Goal: Task Accomplishment & Management: Manage account settings

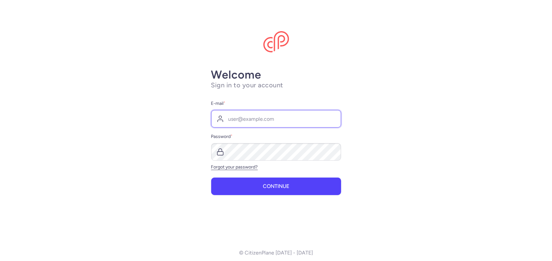
click at [252, 119] on input "E-mail *" at bounding box center [276, 119] width 130 height 18
type input "[EMAIL_ADDRESS][DOMAIN_NAME]"
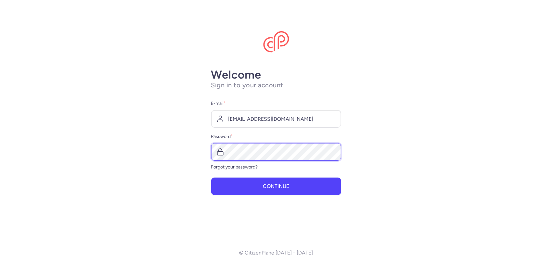
click at [211, 178] on button "Continue" at bounding box center [276, 187] width 130 height 18
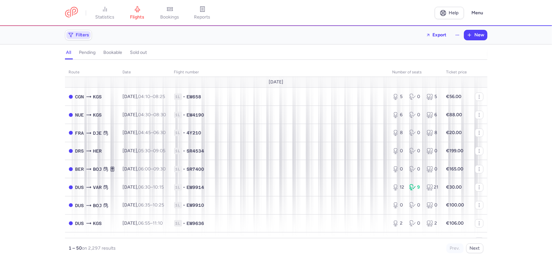
click at [84, 35] on span "Filters" at bounding box center [82, 34] width 13 height 5
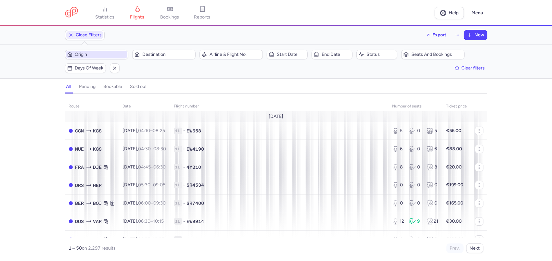
click at [100, 55] on span "Origin" at bounding box center [100, 54] width 51 height 5
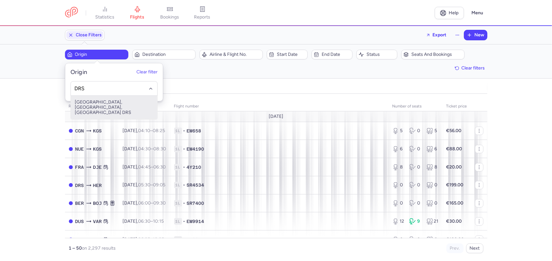
click at [136, 105] on span "[GEOGRAPHIC_DATA], [GEOGRAPHIC_DATA], [GEOGRAPHIC_DATA] DRS" at bounding box center [114, 107] width 86 height 23
type input "DRS"
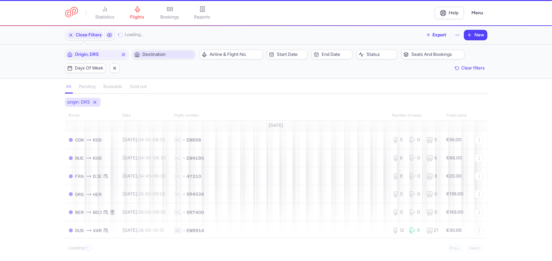
click at [156, 51] on span "Destination" at bounding box center [163, 55] width 61 height 8
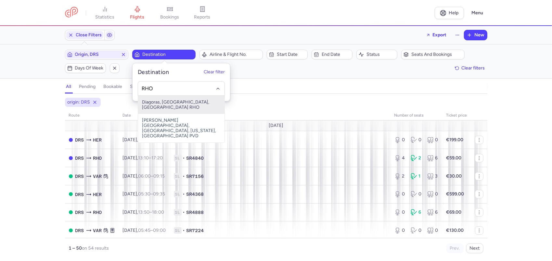
click at [161, 101] on span "Diagoras, [GEOGRAPHIC_DATA], [GEOGRAPHIC_DATA] RHO" at bounding box center [181, 105] width 86 height 18
type input "RHO"
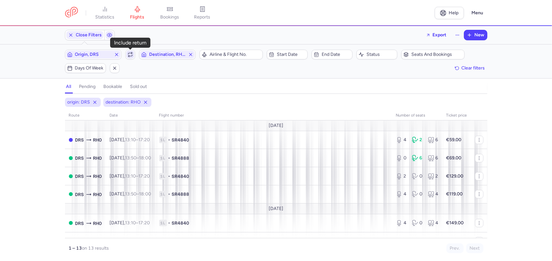
click at [128, 54] on icon "button" at bounding box center [130, 54] width 5 height 5
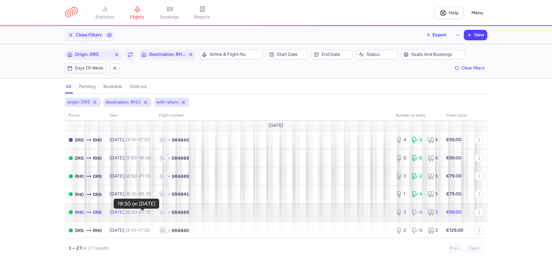
click at [137, 215] on time "18:50" at bounding box center [131, 213] width 12 height 6
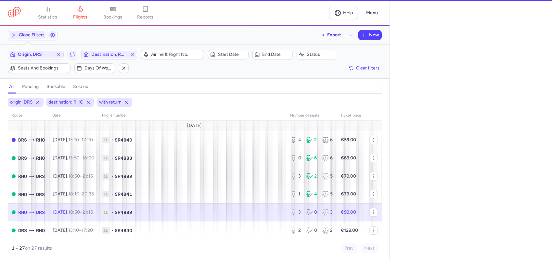
select select "days"
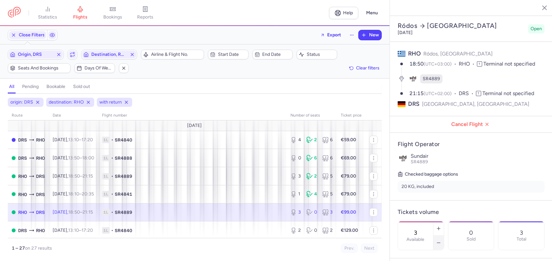
click at [441, 240] on icon "button" at bounding box center [438, 242] width 5 height 5
click at [441, 226] on icon "button" at bounding box center [438, 228] width 5 height 5
type input "2"
click at [424, 250] on span "Save changes" at bounding box center [419, 249] width 32 height 6
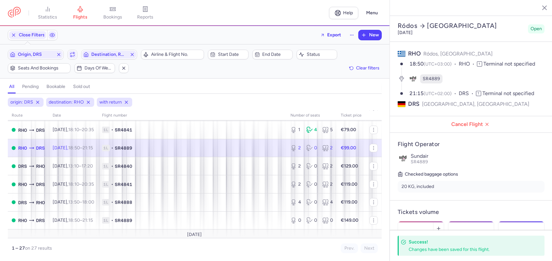
scroll to position [65, 0]
click at [91, 68] on span "Days of week" at bounding box center [98, 68] width 28 height 5
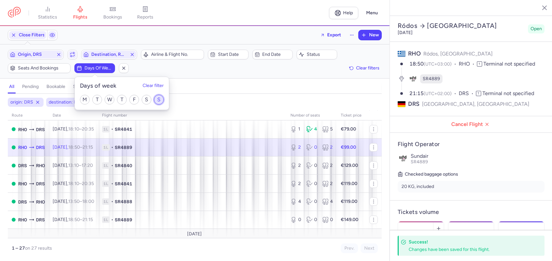
click at [160, 101] on input "S" at bounding box center [159, 100] width 10 height 10
checkbox input "true"
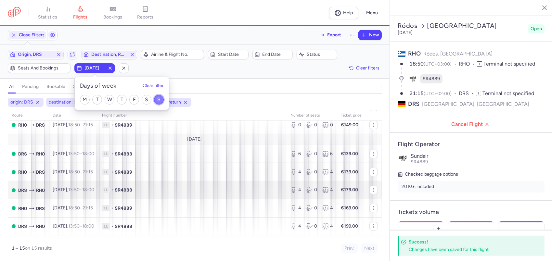
scroll to position [97, 0]
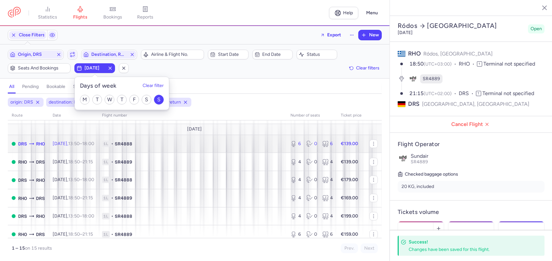
click at [74, 144] on span "[DATE] 13:50 – 18:00 +0" at bounding box center [74, 144] width 42 height 6
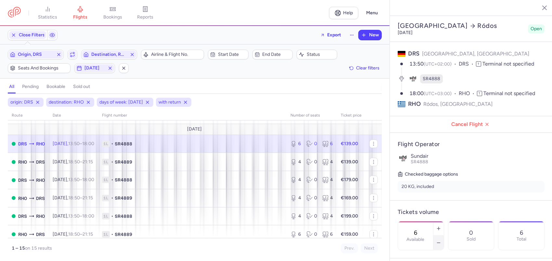
click at [444, 236] on button "button" at bounding box center [438, 243] width 10 height 14
click at [441, 240] on icon "button" at bounding box center [438, 242] width 5 height 5
type input "4"
click at [418, 246] on span "Save changes" at bounding box center [419, 249] width 32 height 6
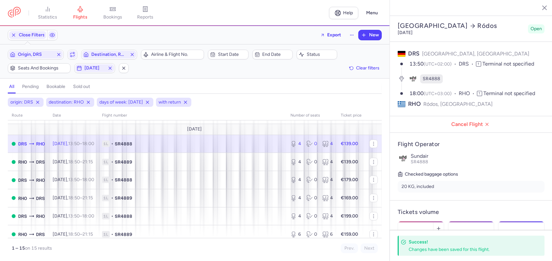
drag, startPoint x: 243, startPoint y: 241, endPoint x: 81, endPoint y: 97, distance: 217.0
click at [243, 241] on div "1 – 15 on 15 results Prev. Next" at bounding box center [195, 245] width 374 height 15
click at [60, 52] on icon "button" at bounding box center [58, 54] width 5 height 5
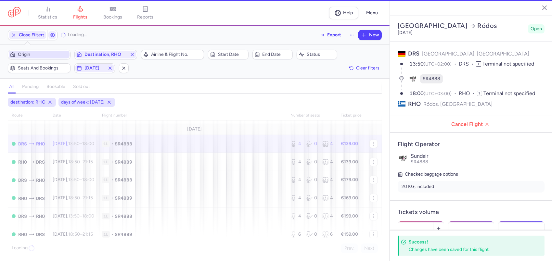
click at [49, 52] on span "Origin" at bounding box center [43, 54] width 50 height 5
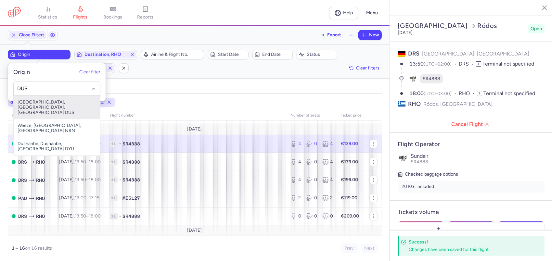
drag, startPoint x: 55, startPoint y: 106, endPoint x: 58, endPoint y: 104, distance: 3.6
click at [55, 105] on span "[GEOGRAPHIC_DATA], [GEOGRAPHIC_DATA], [GEOGRAPHIC_DATA] DUS" at bounding box center [57, 107] width 86 height 23
type input "DUS"
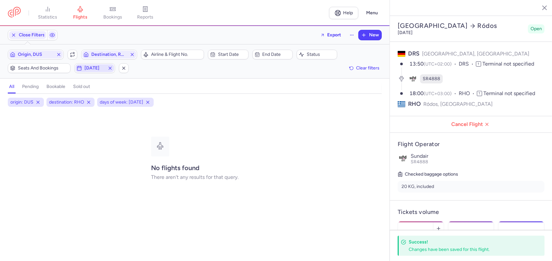
click at [109, 67] on icon "button" at bounding box center [110, 68] width 5 height 5
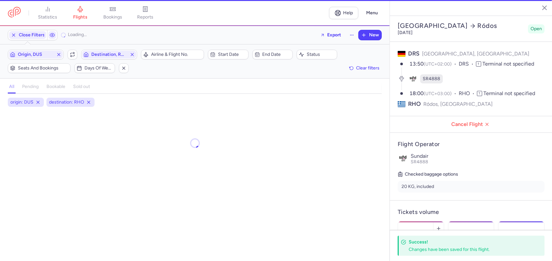
drag, startPoint x: 94, startPoint y: 65, endPoint x: 115, endPoint y: 74, distance: 22.9
click at [94, 66] on span "Days of week" at bounding box center [98, 68] width 28 height 5
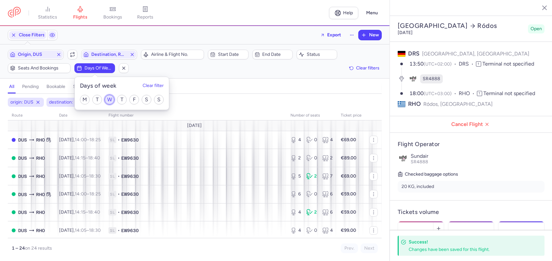
click at [108, 99] on input "W" at bounding box center [110, 100] width 10 height 10
checkbox input "true"
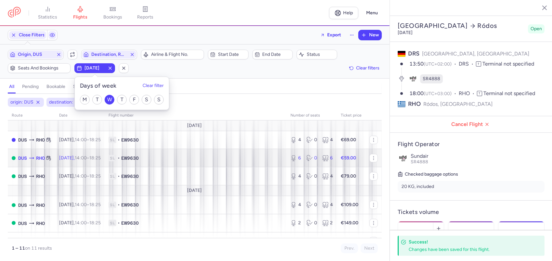
click at [82, 160] on span "[DATE] 14:00 – 18:25 +0" at bounding box center [80, 158] width 42 height 6
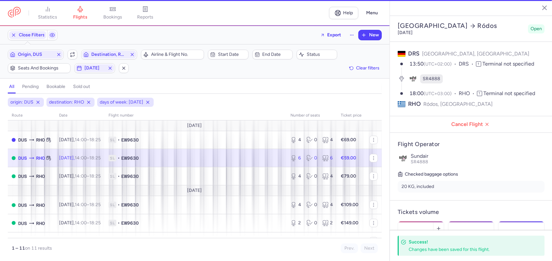
type input "6"
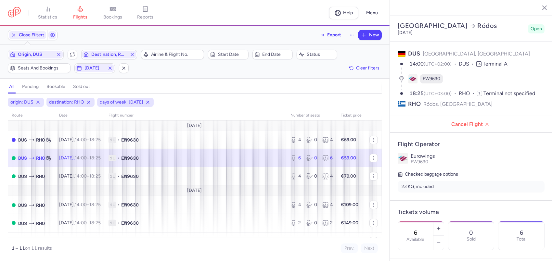
scroll to position [97, 0]
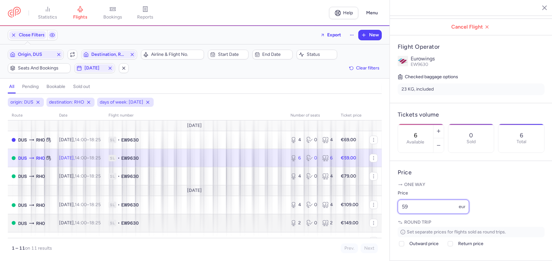
drag, startPoint x: 415, startPoint y: 227, endPoint x: 375, endPoint y: 228, distance: 40.0
click at [375, 228] on div "statistics flights bookings reports Help Menu Close Filters Export New Filters …" at bounding box center [276, 130] width 552 height 261
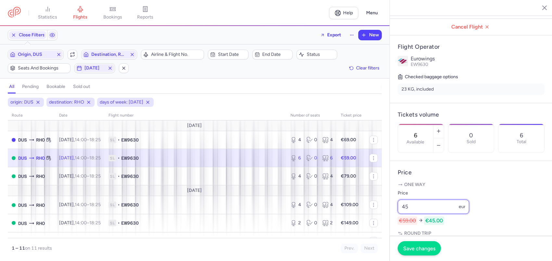
type input "45"
click at [434, 251] on span "Save changes" at bounding box center [419, 249] width 32 height 6
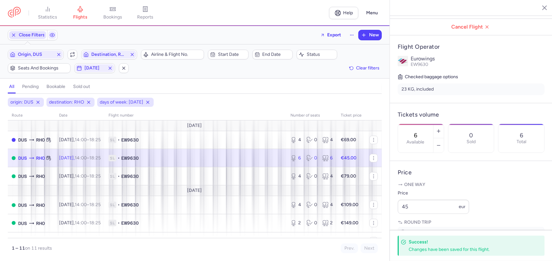
drag, startPoint x: 22, startPoint y: 53, endPoint x: 29, endPoint y: 33, distance: 20.8
click at [22, 53] on span "Origin, DUS" at bounding box center [36, 54] width 36 height 5
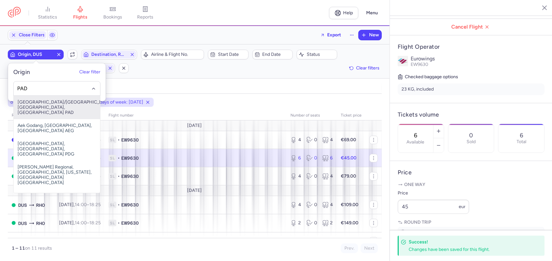
click at [35, 103] on span "[GEOGRAPHIC_DATA]/[GEOGRAPHIC_DATA], [GEOGRAPHIC_DATA], [GEOGRAPHIC_DATA] PAD" at bounding box center [57, 107] width 86 height 23
type input "PAD"
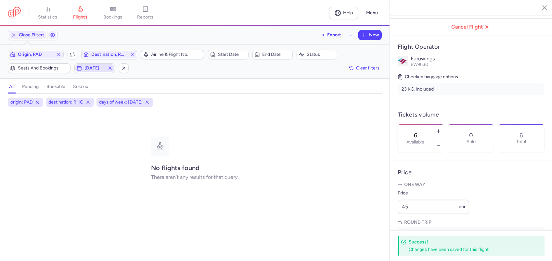
click at [105, 67] on span "[DATE]" at bounding box center [94, 68] width 20 height 5
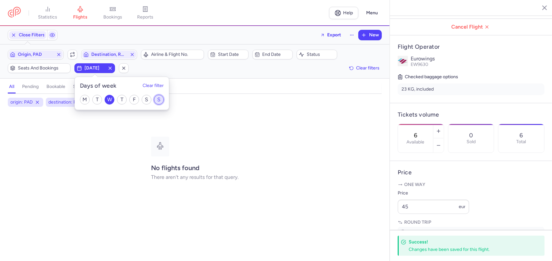
click at [158, 100] on input "S" at bounding box center [159, 100] width 10 height 10
checkbox input "true"
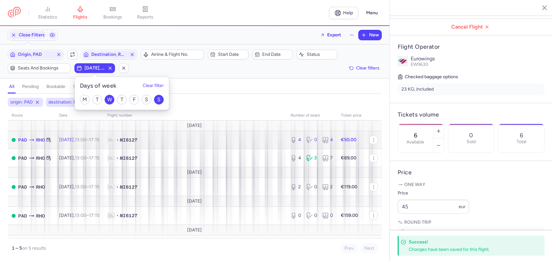
click at [86, 141] on time "13:00" at bounding box center [81, 140] width 12 height 6
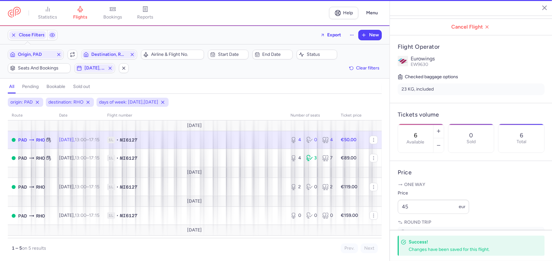
type input "4"
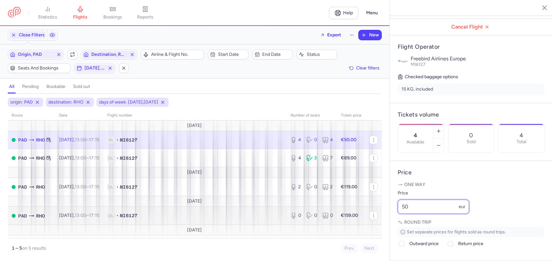
drag, startPoint x: 417, startPoint y: 229, endPoint x: 357, endPoint y: 225, distance: 60.5
click at [357, 225] on div "statistics flights bookings reports Help Menu Close Filters Export New Filters …" at bounding box center [276, 130] width 552 height 261
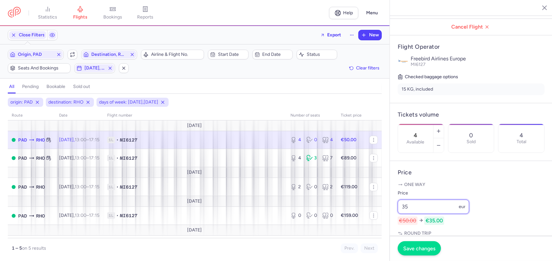
type input "35"
click at [425, 246] on span "Save changes" at bounding box center [419, 249] width 32 height 6
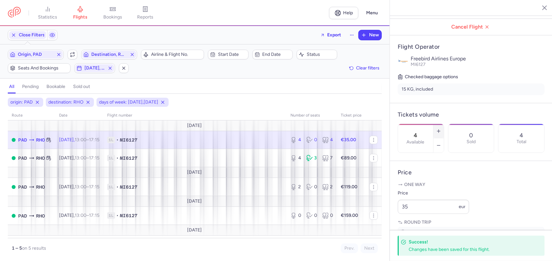
click at [441, 129] on icon "button" at bounding box center [438, 131] width 5 height 5
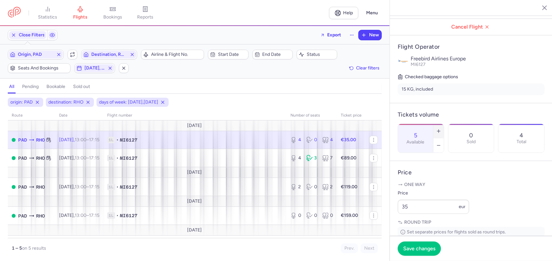
click at [441, 129] on icon "button" at bounding box center [438, 131] width 5 height 5
type input "6"
click at [422, 249] on span "Save changes" at bounding box center [419, 249] width 32 height 6
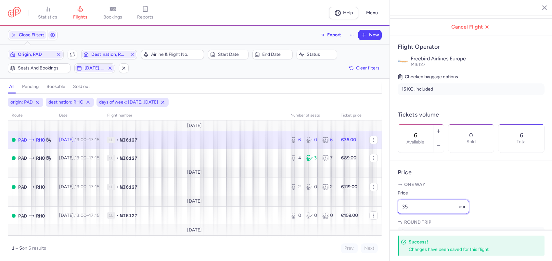
click at [410, 214] on input "35" at bounding box center [433, 207] width 71 height 14
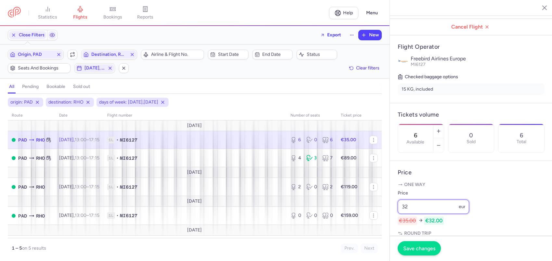
type input "32"
click at [401, 244] on button "Save changes" at bounding box center [419, 248] width 43 height 14
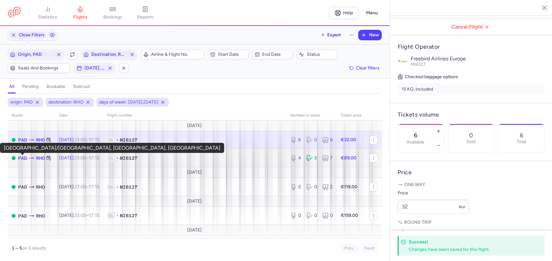
click at [20, 156] on span "PAD" at bounding box center [22, 158] width 9 height 7
type input "4"
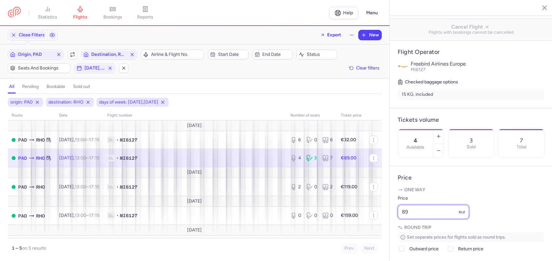
drag, startPoint x: 416, startPoint y: 227, endPoint x: 393, endPoint y: 230, distance: 23.3
click at [393, 230] on article "Price One way Price 89 eur Round trip Set separate prices for flights sold as r…" at bounding box center [471, 216] width 162 height 100
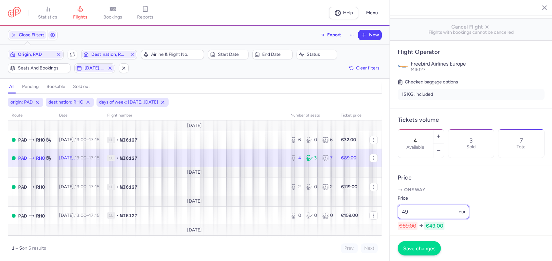
type input "49"
click at [416, 248] on span "Save changes" at bounding box center [419, 249] width 32 height 6
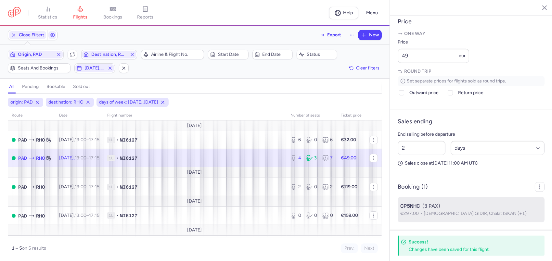
scroll to position [270, 0]
click at [449, 212] on span "[DEMOGRAPHIC_DATA] GIDIR, Chalat ISKAN (+1)" at bounding box center [475, 214] width 103 height 6
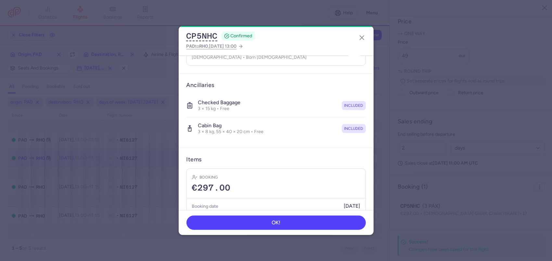
scroll to position [154, 0]
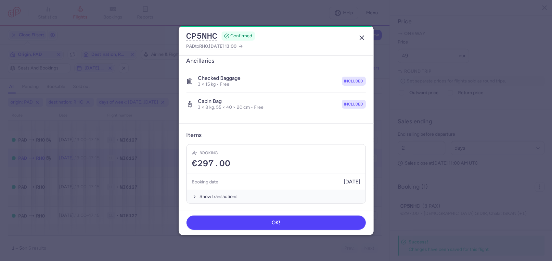
click at [361, 39] on line "button" at bounding box center [362, 38] width 4 height 4
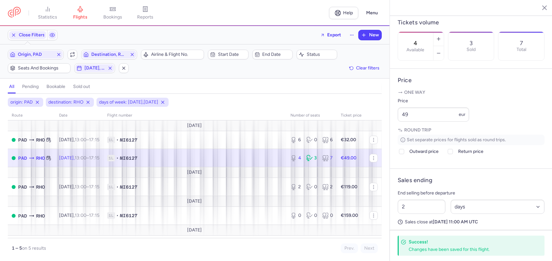
scroll to position [270, 0]
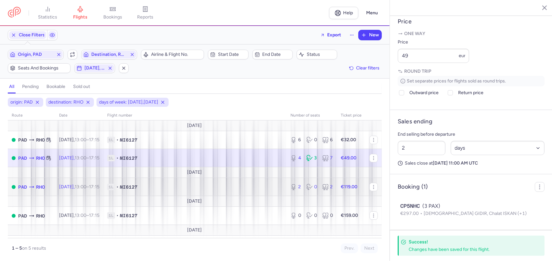
click at [103, 190] on td "[DATE] 13:00 – 17:15 +0" at bounding box center [79, 187] width 48 height 18
type input "2"
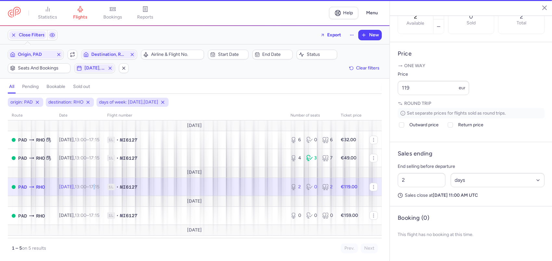
scroll to position [223, 0]
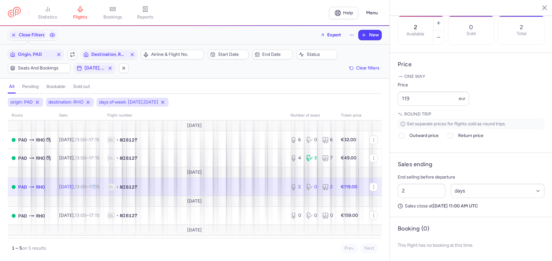
drag, startPoint x: 524, startPoint y: 66, endPoint x: 511, endPoint y: 69, distance: 14.0
click at [524, 66] on h4 "Price" at bounding box center [471, 64] width 147 height 7
click at [350, 186] on strong "€119.00" at bounding box center [349, 187] width 17 height 6
drag, startPoint x: 416, startPoint y: 98, endPoint x: 396, endPoint y: 96, distance: 20.3
click at [396, 96] on article "Price One way Price 119 eur Round trip Set separate prices for flights sold as …" at bounding box center [471, 103] width 162 height 100
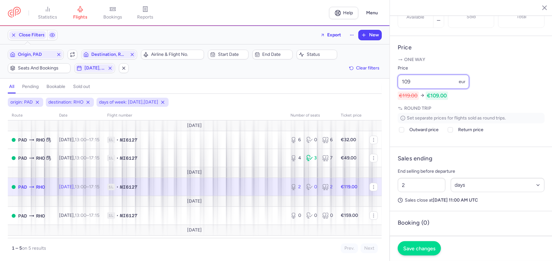
type input "109"
click at [420, 250] on span "Save changes" at bounding box center [419, 249] width 32 height 6
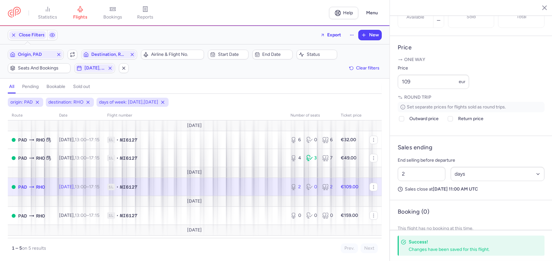
scroll to position [16, 0]
